Goal: Information Seeking & Learning: Find specific fact

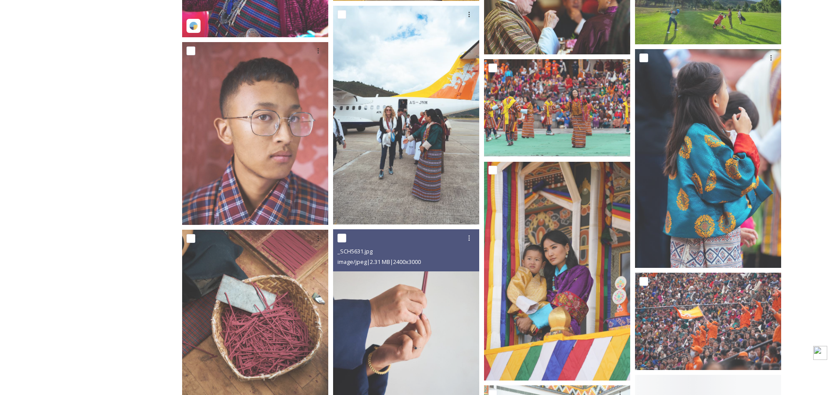
scroll to position [614, 0]
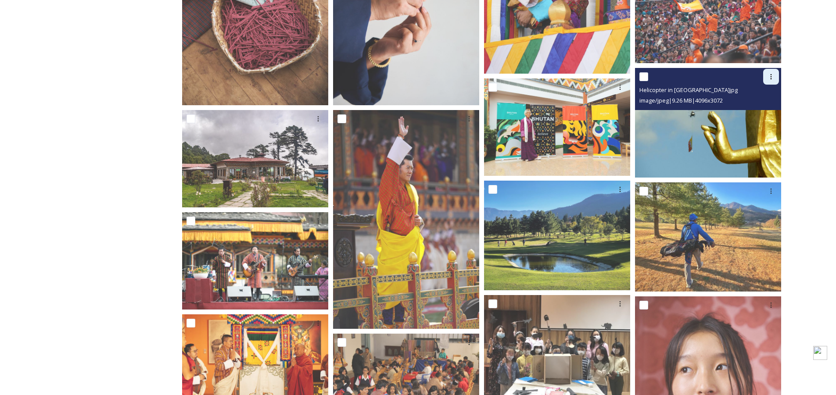
click at [770, 79] on icon at bounding box center [771, 76] width 7 height 7
click at [755, 113] on span "Download" at bounding box center [760, 113] width 27 height 8
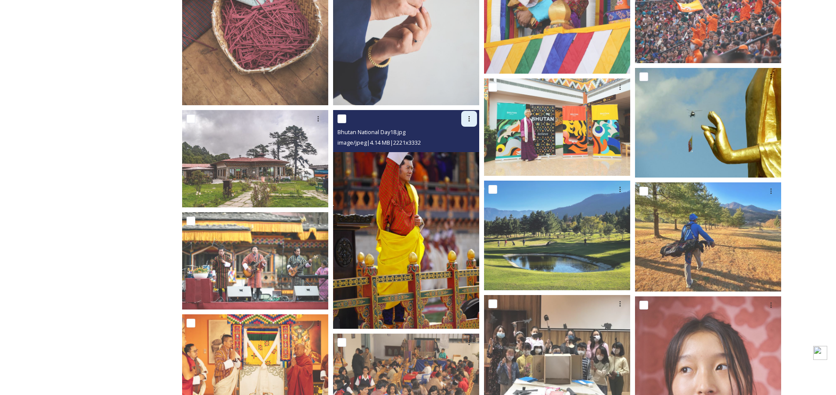
click at [469, 120] on icon at bounding box center [469, 118] width 7 height 7
click at [460, 153] on span "Download" at bounding box center [458, 155] width 27 height 8
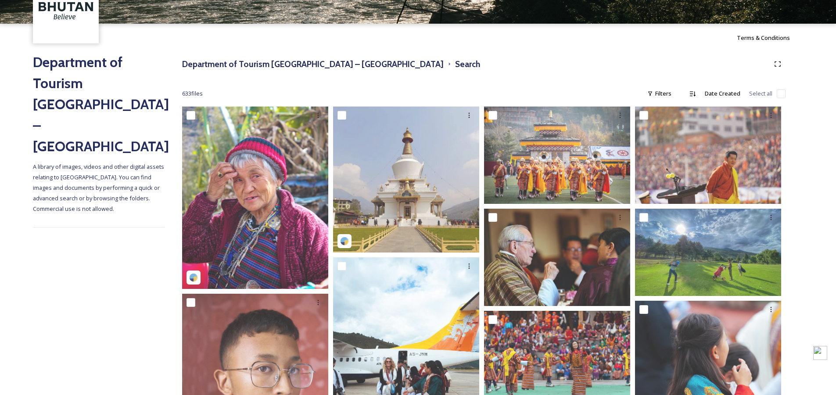
scroll to position [0, 0]
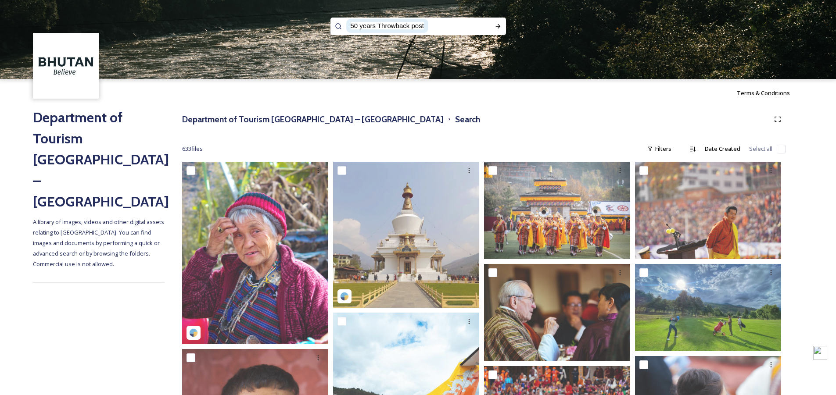
click at [415, 25] on span "50 years Throwback post" at bounding box center [387, 25] width 73 height 7
drag, startPoint x: 377, startPoint y: 26, endPoint x: 427, endPoint y: 23, distance: 50.1
click at [427, 23] on div "50 years Throwback post" at bounding box center [418, 27] width 144 height 18
click at [496, 25] on icon at bounding box center [498, 26] width 7 height 7
click at [401, 29] on input at bounding box center [432, 26] width 103 height 19
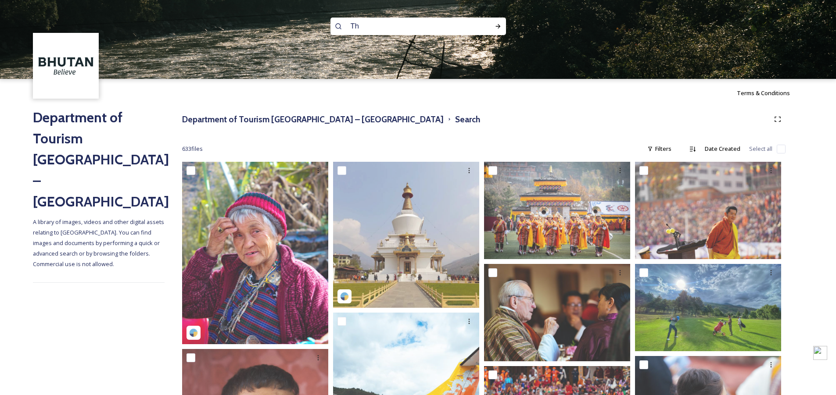
type input "T"
click at [500, 26] on icon at bounding box center [498, 26] width 7 height 7
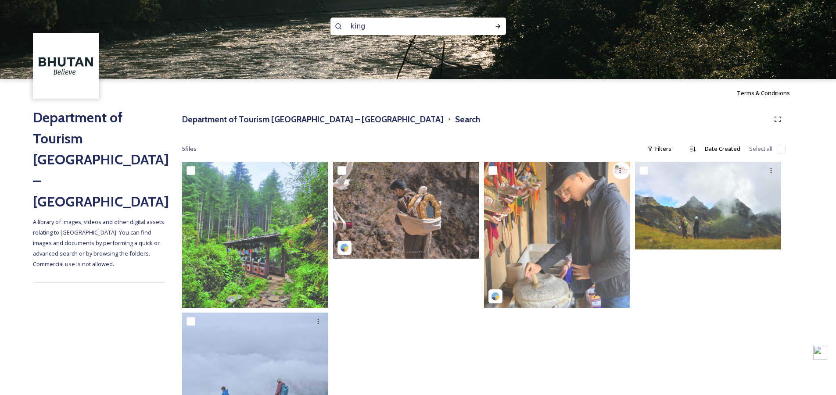
click at [365, 25] on input "king" at bounding box center [406, 26] width 120 height 19
drag, startPoint x: 377, startPoint y: 25, endPoint x: 349, endPoint y: 27, distance: 28.2
click at [349, 27] on input "king" at bounding box center [406, 25] width 120 height 19
click at [500, 23] on icon at bounding box center [498, 26] width 7 height 7
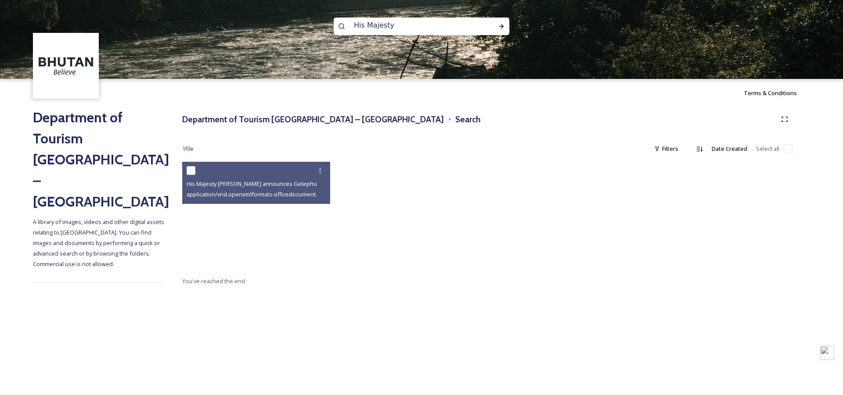
click at [529, 191] on div at bounding box center [564, 219] width 152 height 114
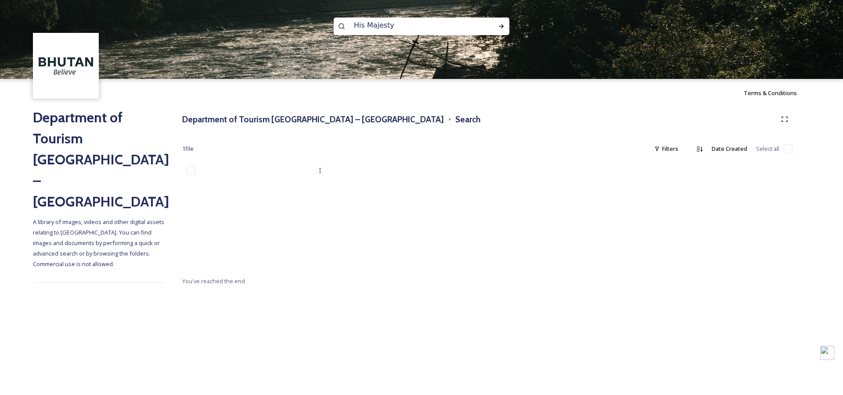
click at [372, 25] on input "His Majesty" at bounding box center [409, 25] width 120 height 19
click at [502, 24] on icon at bounding box center [501, 26] width 7 height 7
click at [357, 25] on input "[PERSON_NAME]" at bounding box center [409, 25] width 120 height 19
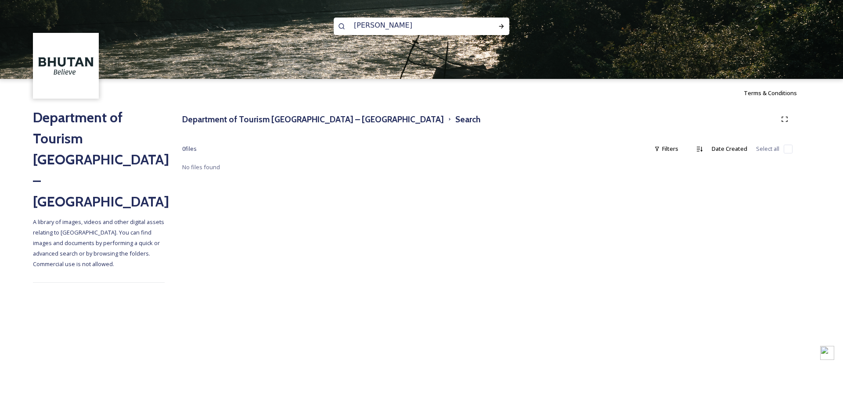
click at [357, 25] on input "[PERSON_NAME]" at bounding box center [409, 25] width 120 height 19
type input "Royal"
click at [502, 25] on icon at bounding box center [501, 26] width 7 height 7
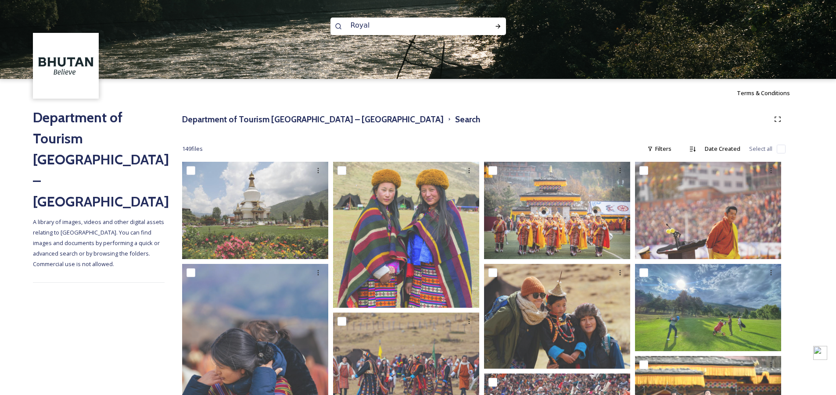
click at [356, 26] on input "Royal" at bounding box center [406, 25] width 120 height 19
